Goal: Task Accomplishment & Management: Complete application form

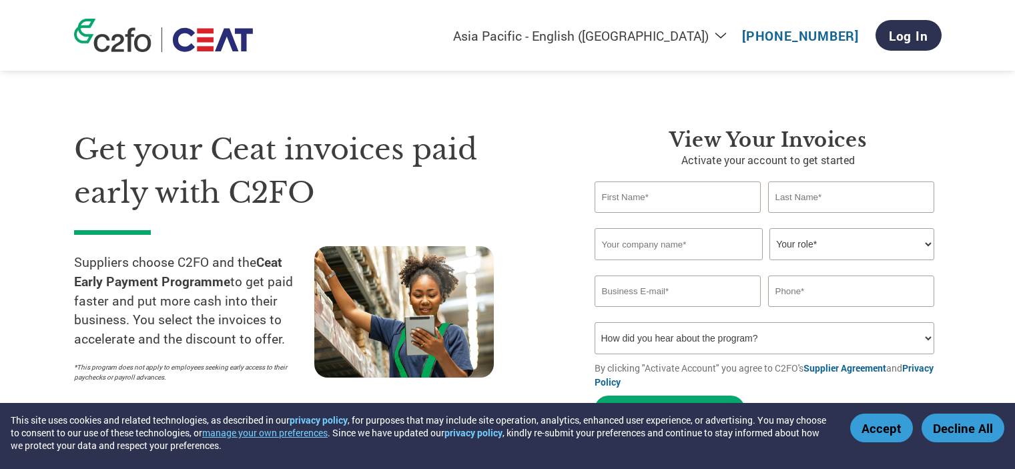
select select "en-IN"
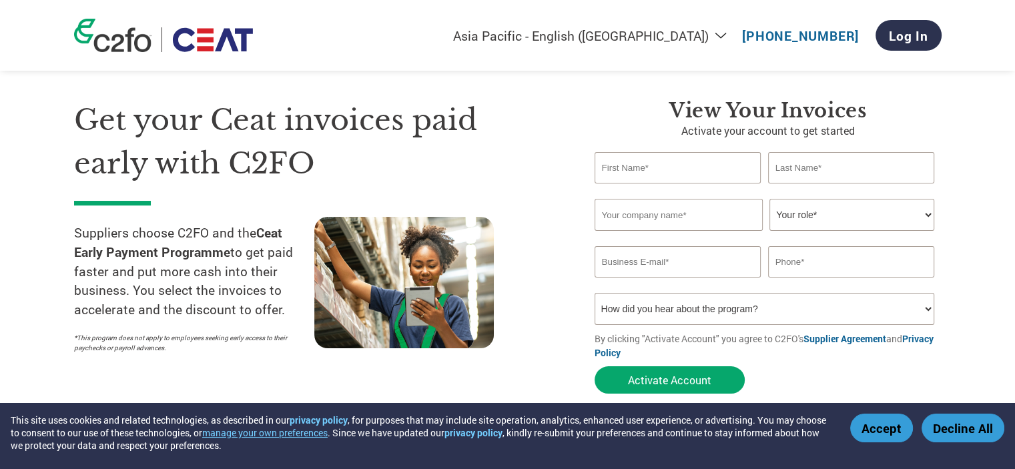
scroll to position [67, 0]
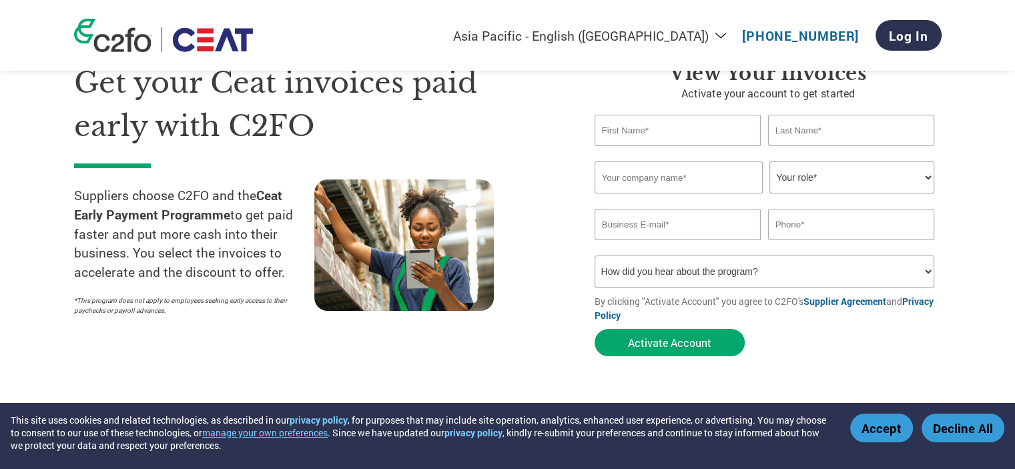
click at [657, 136] on input "text" at bounding box center [678, 130] width 167 height 31
type input "Razool"
click at [783, 130] on input "text" at bounding box center [851, 130] width 167 height 31
type input "Sardar"
click at [702, 180] on input "text" at bounding box center [679, 178] width 168 height 32
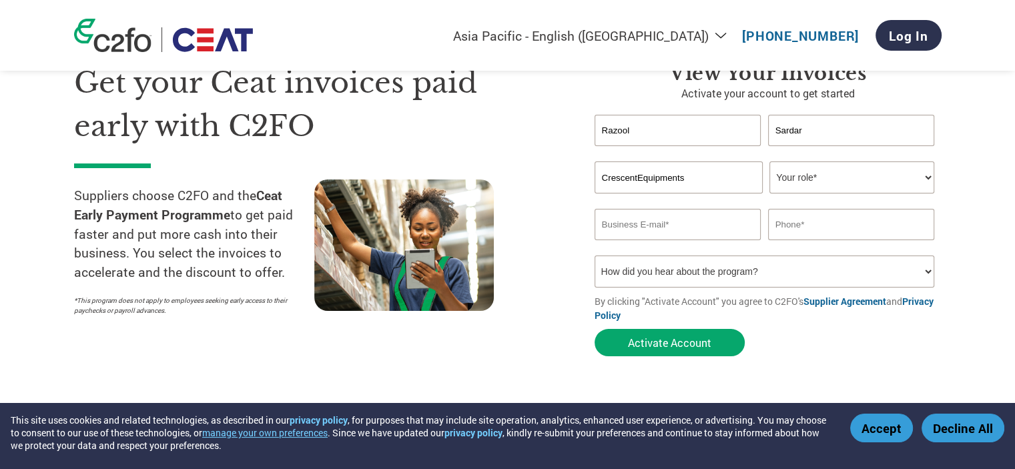
type input "CrescentEquipments"
click at [840, 181] on select "Your role* CFO Controller Credit Manager Finance Director Treasurer CEO Preside…" at bounding box center [852, 178] width 165 height 32
select select "OTHER"
click at [770, 162] on select "Your role* CFO Controller Credit Manager Finance Director Treasurer CEO Preside…" at bounding box center [852, 178] width 165 height 32
click at [684, 221] on input "email" at bounding box center [678, 224] width 167 height 31
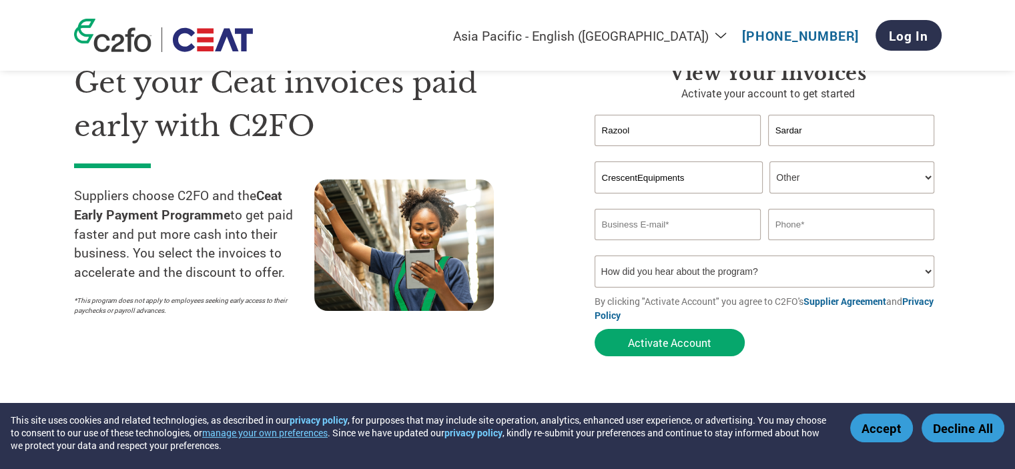
click at [684, 221] on input "email" at bounding box center [678, 224] width 167 height 31
type input "[EMAIL_ADDRESS][DOMAIN_NAME]"
click at [808, 227] on input "text" at bounding box center [851, 224] width 167 height 31
type input "9025190642"
click at [850, 274] on select "How did you hear about the program? Received a letter Email Social Media Online…" at bounding box center [765, 272] width 340 height 32
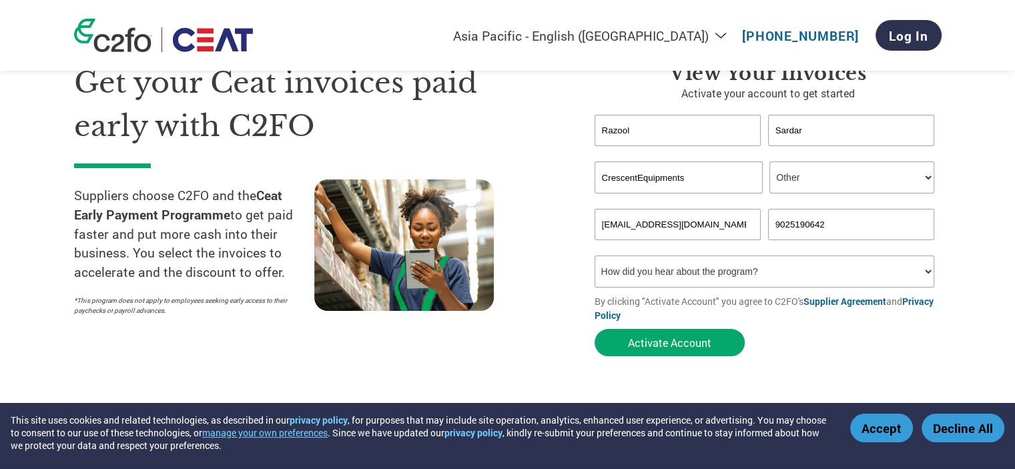
select select "Email"
click at [595, 256] on select "How did you hear about the program? Received a letter Email Social Media Online…" at bounding box center [765, 272] width 340 height 32
click at [686, 346] on button "Activate Account" at bounding box center [670, 342] width 150 height 27
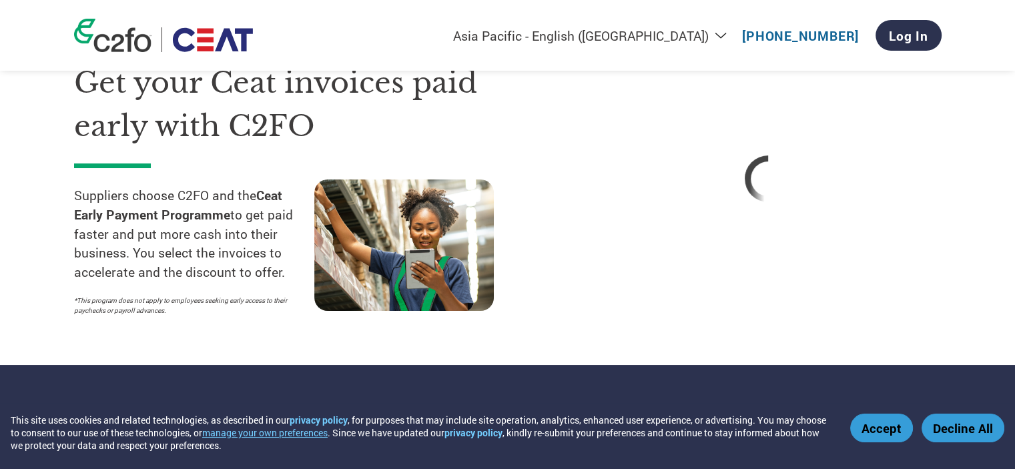
select select "en-IN"
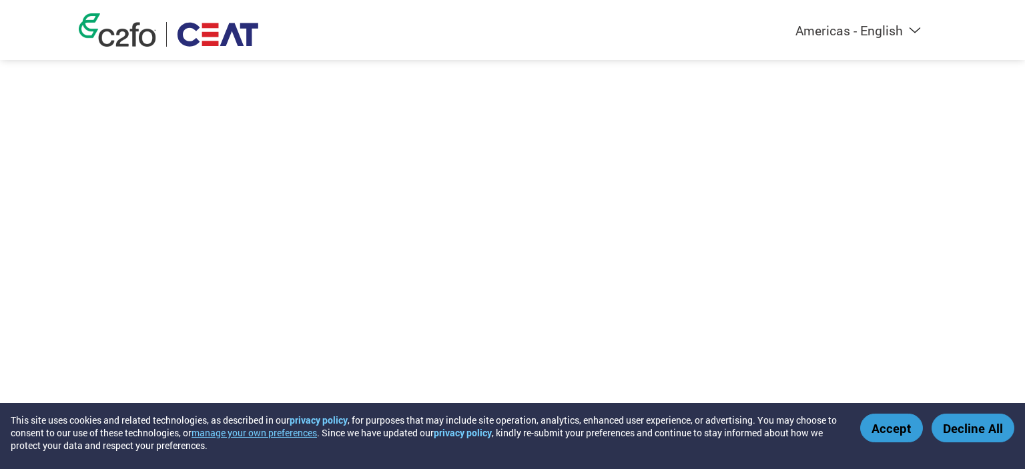
select select "en-IN"
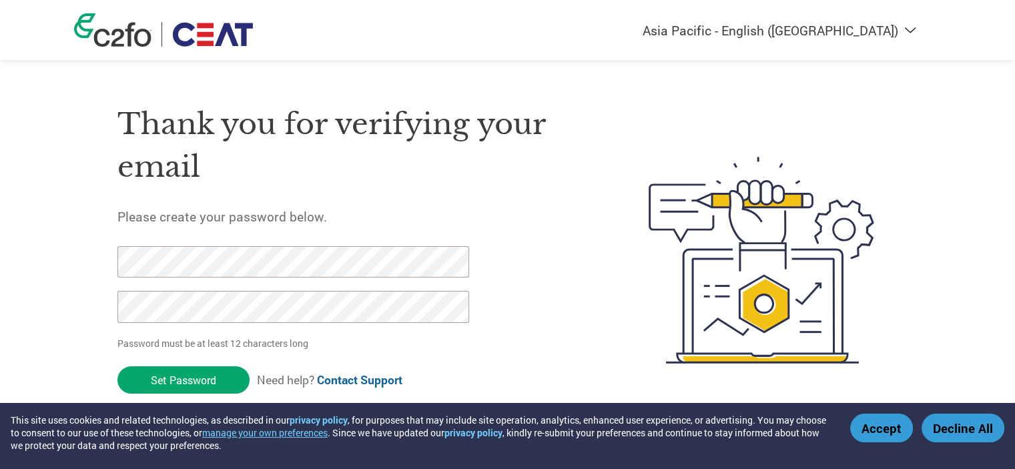
scroll to position [4, 0]
drag, startPoint x: 190, startPoint y: 378, endPoint x: 79, endPoint y: 300, distance: 135.6
click at [79, 300] on div "Thank you for verifying your email Please create your password below. Password …" at bounding box center [508, 260] width 868 height 354
click at [93, 262] on div "Thank you for verifying your email Please create your password below. Password …" at bounding box center [508, 260] width 868 height 354
click at [868, 431] on button "Accept" at bounding box center [881, 428] width 63 height 29
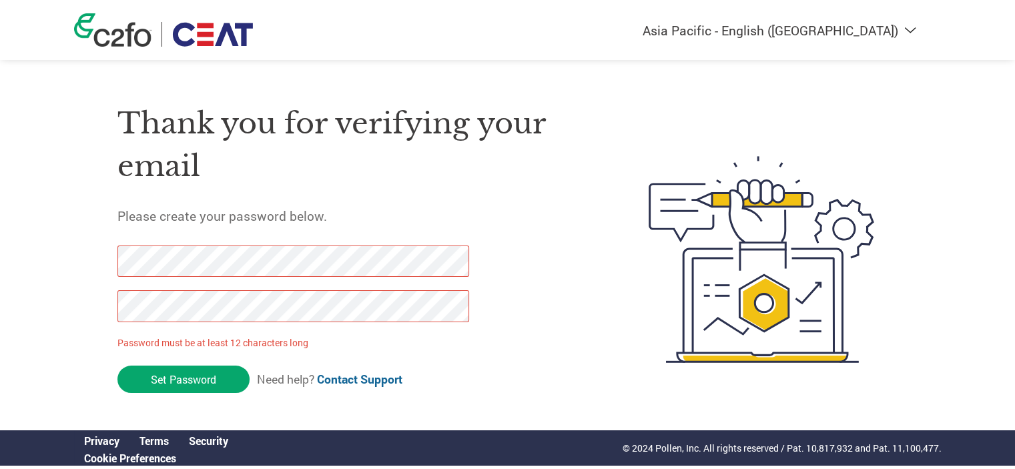
click at [501, 368] on div "Thank you for verifying your email Please create your password below. Password …" at bounding box center [351, 260] width 469 height 354
click at [101, 306] on div "Thank you for verifying your email Please create your password below. Password …" at bounding box center [508, 260] width 868 height 354
click at [186, 380] on input "Set Password" at bounding box center [183, 379] width 132 height 27
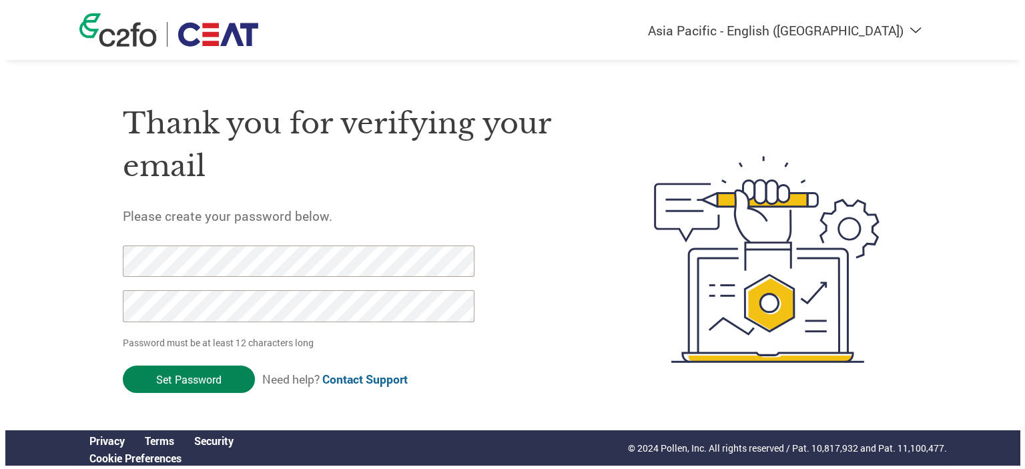
scroll to position [0, 0]
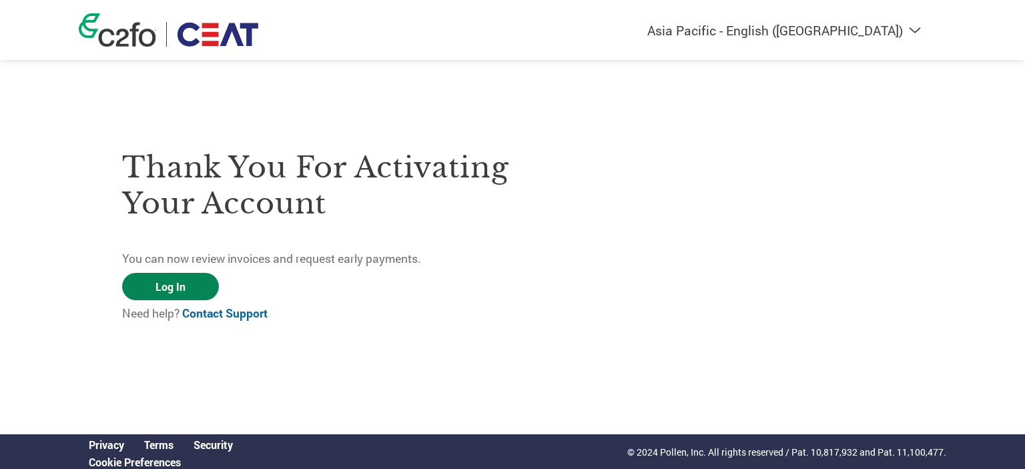
click at [163, 286] on link "Log In" at bounding box center [170, 286] width 97 height 27
